Goal: Information Seeking & Learning: Learn about a topic

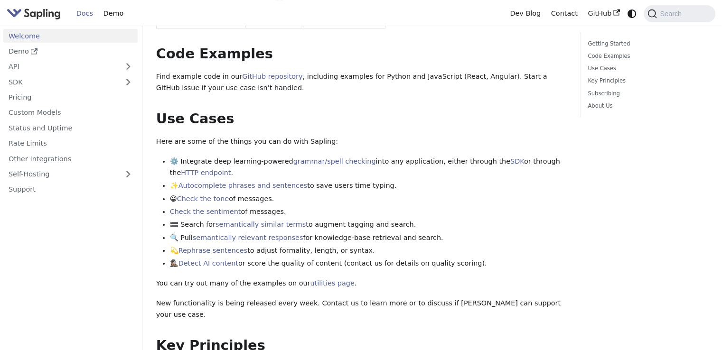
scroll to position [285, 0]
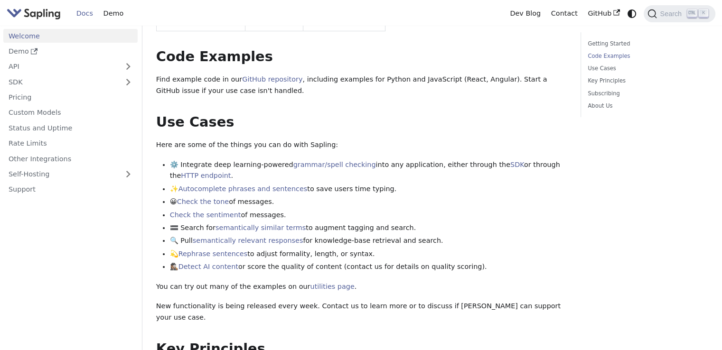
click at [76, 37] on link "Welcome" at bounding box center [70, 36] width 134 height 14
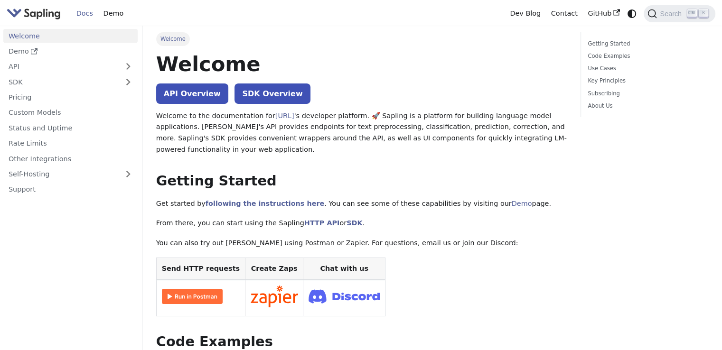
click at [76, 37] on link "Welcome" at bounding box center [70, 36] width 134 height 14
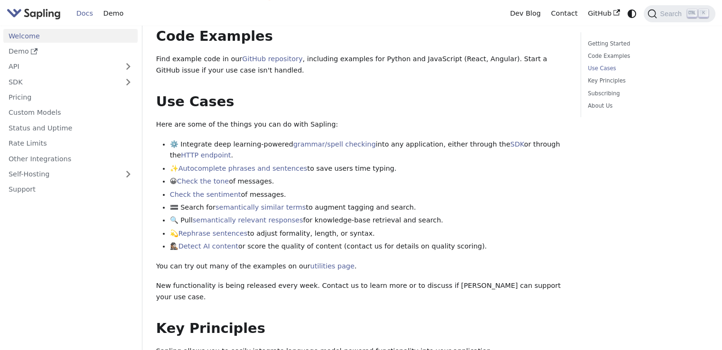
scroll to position [408, 0]
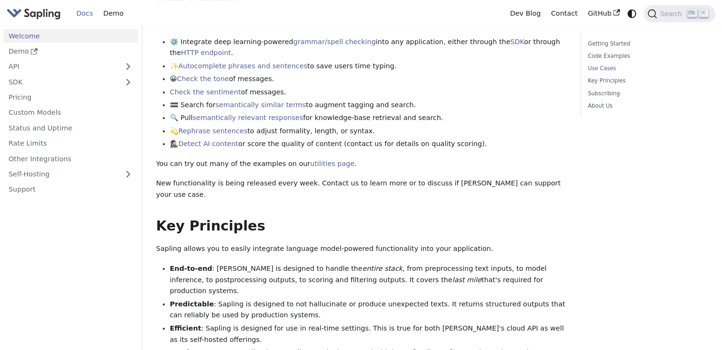
click at [88, 14] on link "Docs" at bounding box center [84, 13] width 27 height 15
